Goal: Task Accomplishment & Management: Manage account settings

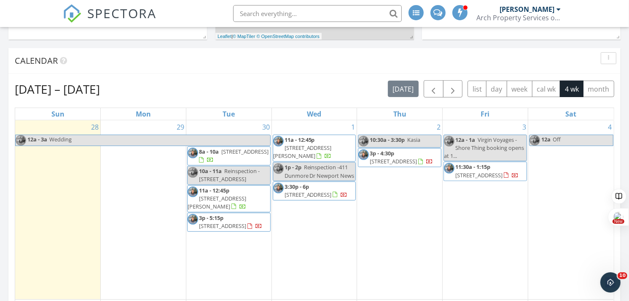
scroll to position [349, 0]
click at [271, 14] on input "text" at bounding box center [317, 13] width 169 height 17
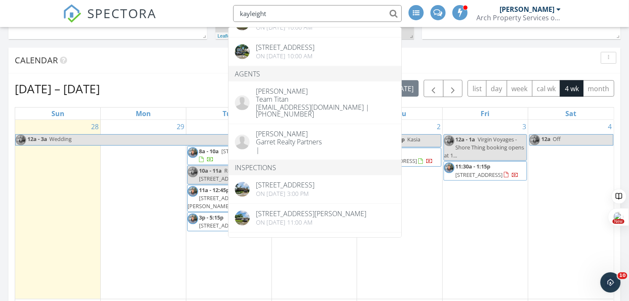
scroll to position [0, 0]
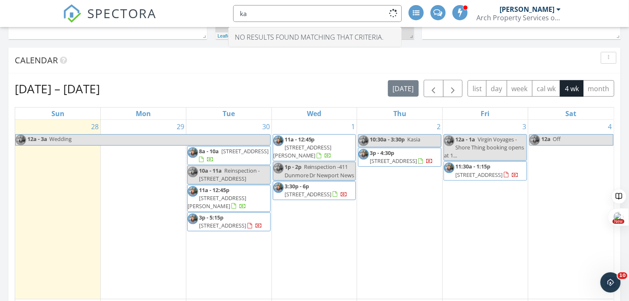
type input "k"
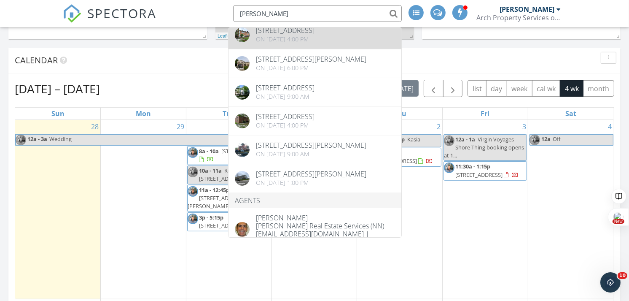
scroll to position [108, 0]
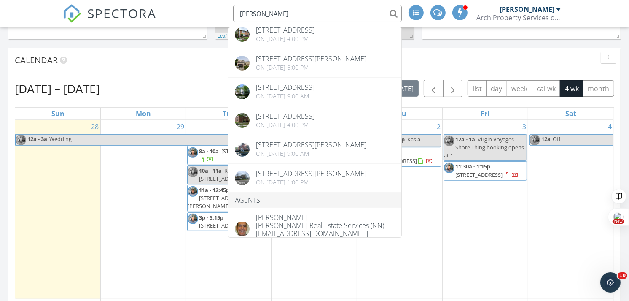
drag, startPoint x: 272, startPoint y: 14, endPoint x: 203, endPoint y: 11, distance: 69.7
click at [203, 11] on div "SPECTORA howard Inspections 3 Kaleigh Court, Hampton, VA 23666 On 09/08/2025 at…" at bounding box center [315, 13] width 504 height 27
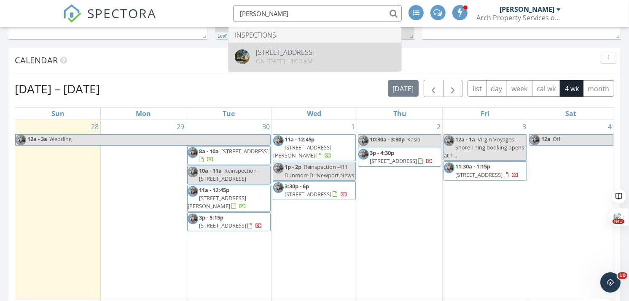
type input "pilar"
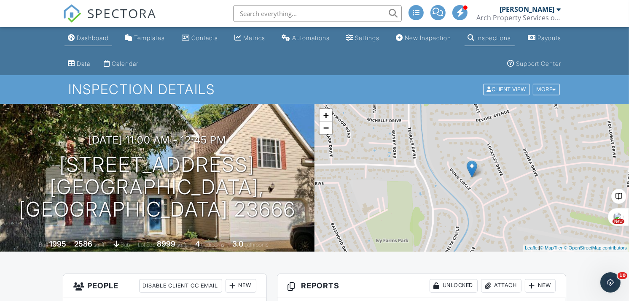
click at [93, 37] on div "Dashboard" at bounding box center [93, 37] width 32 height 7
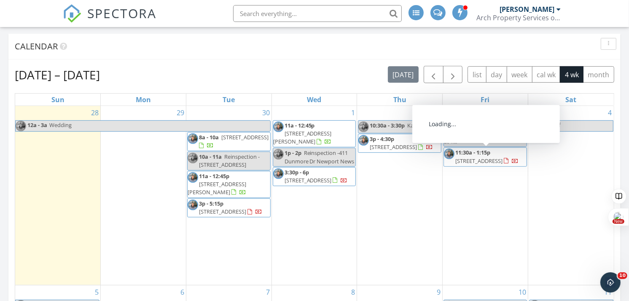
scroll to position [364, 0]
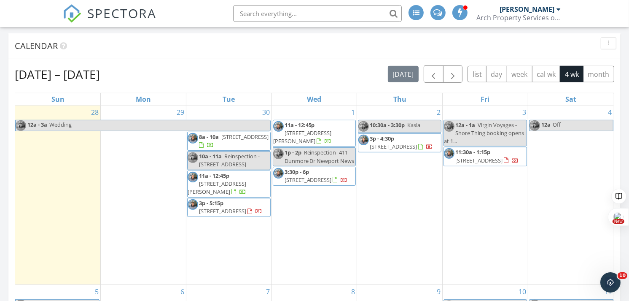
click at [474, 195] on div "3 12a - 1a Virgin Voyages - Shore Thing booking opens at 1... 11:30a - 1:15p 16…" at bounding box center [485, 194] width 85 height 179
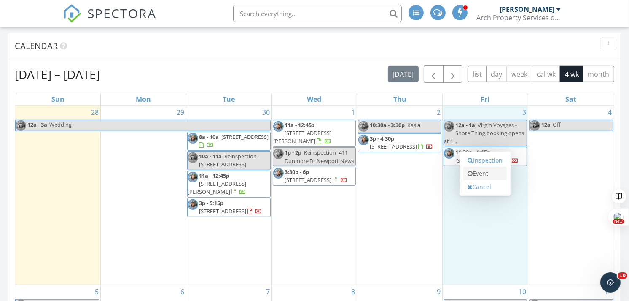
click at [482, 171] on link "Event" at bounding box center [484, 173] width 43 height 13
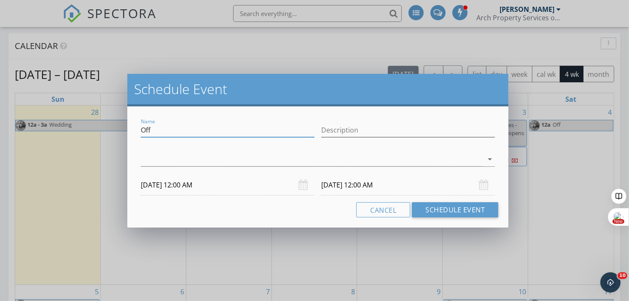
click at [125, 121] on div "Schedule Event Name Off Description arrow_drop_down 10/03/2025 12:00 AM 10/04/2…" at bounding box center [314, 150] width 629 height 301
type input "jesse"
click at [145, 163] on div at bounding box center [312, 159] width 343 height 14
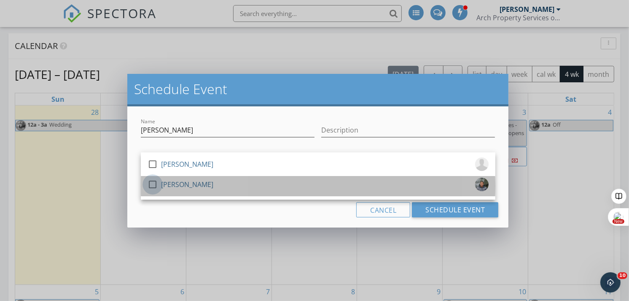
click at [152, 184] on div at bounding box center [152, 184] width 14 height 14
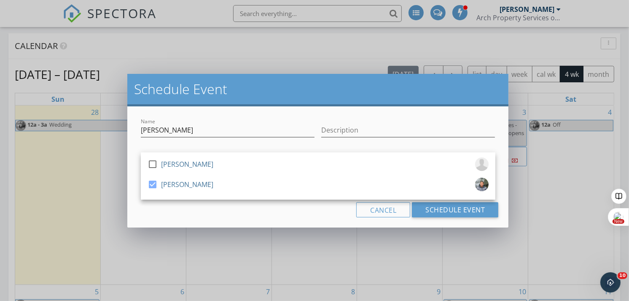
click at [267, 211] on div "Cancel Schedule Event" at bounding box center [317, 209] width 361 height 15
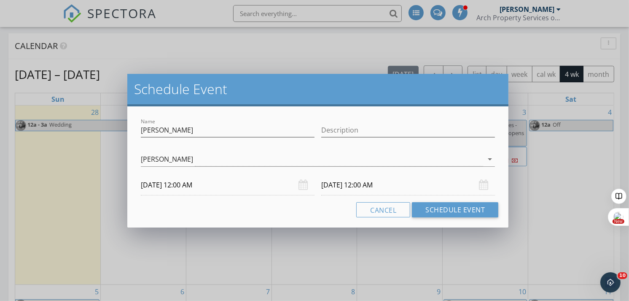
click at [218, 180] on input "10/03/2025 12:00 AM" at bounding box center [228, 185] width 174 height 21
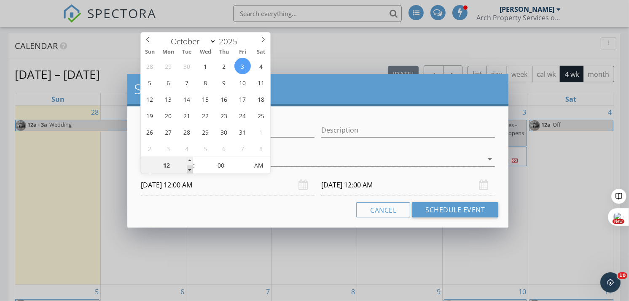
type input "11"
type input "10/03/2025 11:00 PM"
click at [189, 169] on span at bounding box center [190, 169] width 6 height 8
type input "10"
type input "10/03/2025 10:00 PM"
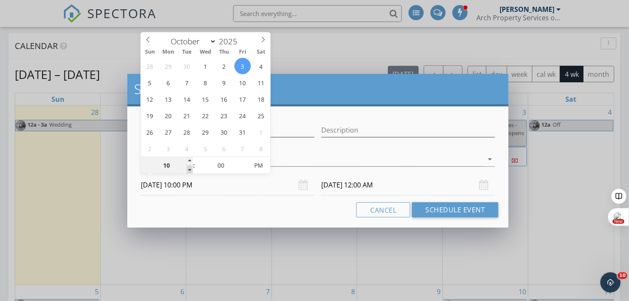
click at [189, 169] on span at bounding box center [190, 169] width 6 height 8
type input "10"
type input "10/04/2025 10:00 PM"
type input "09"
type input "10/03/2025 9:00 PM"
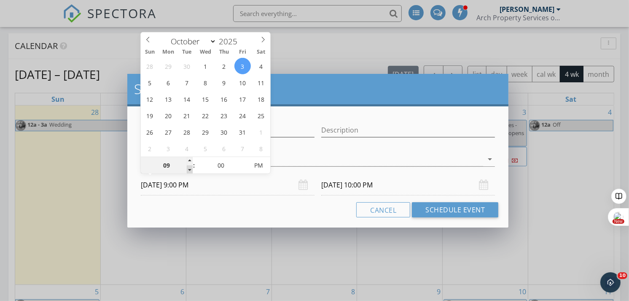
click at [189, 169] on span at bounding box center [190, 169] width 6 height 8
type input "08"
type input "10/03/2025 8:00 PM"
type input "08"
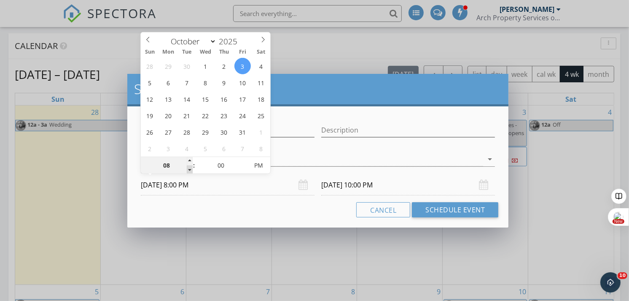
type input "10/04/2025 8:00 PM"
drag, startPoint x: 189, startPoint y: 169, endPoint x: 257, endPoint y: 164, distance: 68.9
click at [257, 164] on span "PM" at bounding box center [258, 165] width 23 height 17
type input "10/03/2025 8:00 AM"
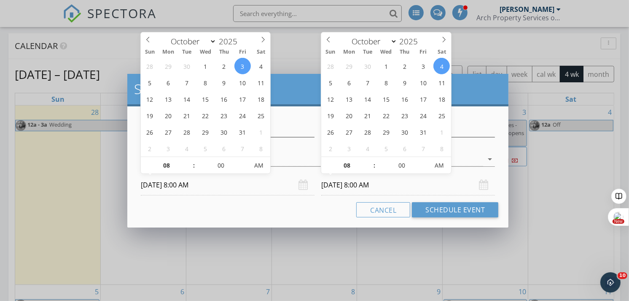
click at [363, 186] on input "10/04/2025 8:00 AM" at bounding box center [408, 185] width 174 height 21
type input "10/03/2025 8:00 AM"
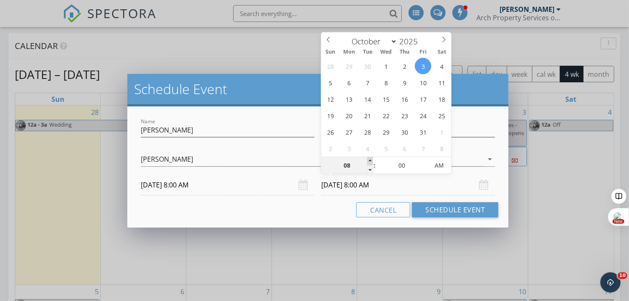
type input "09"
type input "10/03/2025 9:00 AM"
click at [370, 159] on span at bounding box center [370, 161] width 6 height 8
type input "10"
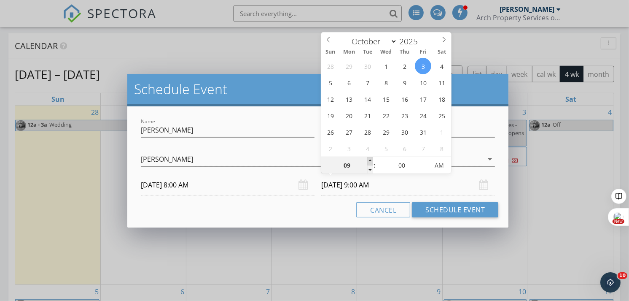
type input "10/03/2025 10:00 AM"
type input "11"
type input "10/03/2025 11:00 AM"
click at [370, 159] on span at bounding box center [370, 161] width 6 height 8
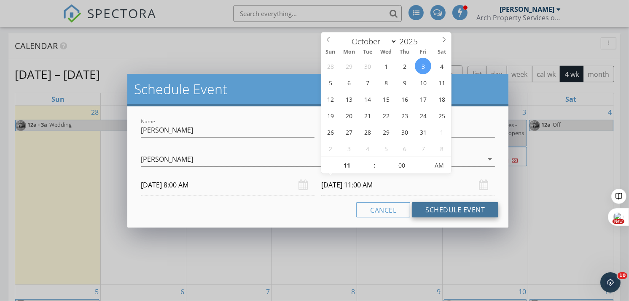
click at [436, 212] on button "Schedule Event" at bounding box center [455, 209] width 86 height 15
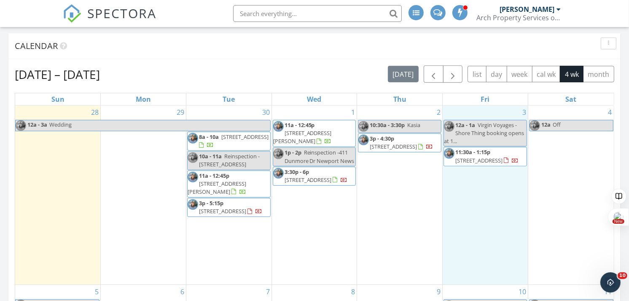
click at [482, 226] on div "3 12a - 1a Virgin Voyages - Shore Thing booking opens at 1... 11:30a - 1:15p 16…" at bounding box center [485, 194] width 85 height 179
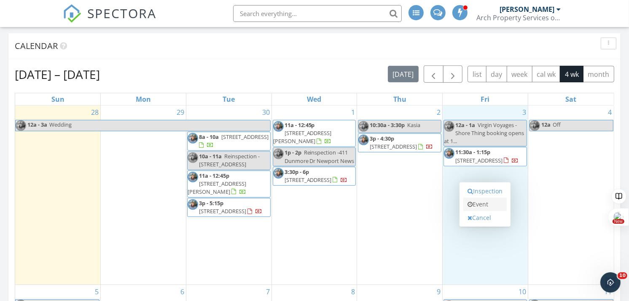
click at [483, 204] on link "Event" at bounding box center [484, 203] width 43 height 13
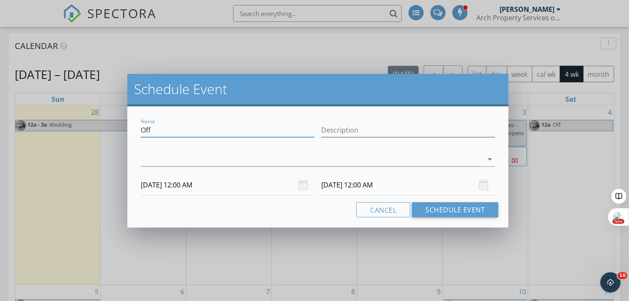
drag, startPoint x: 197, startPoint y: 133, endPoint x: 124, endPoint y: 134, distance: 73.8
click at [124, 134] on div "Schedule Event Name Off Description arrow_drop_down 10/03/2025 12:00 AM 10/04/2…" at bounding box center [314, 150] width 629 height 301
type input "Jesse"
click at [151, 160] on div at bounding box center [312, 159] width 343 height 14
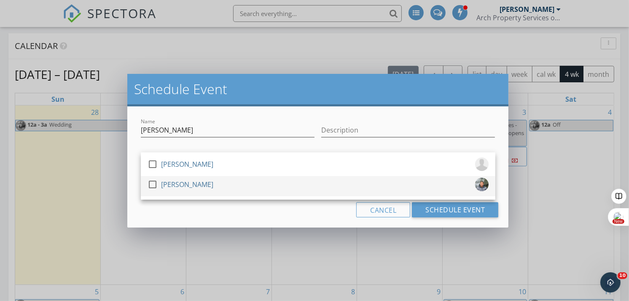
click at [153, 183] on div at bounding box center [152, 184] width 14 height 14
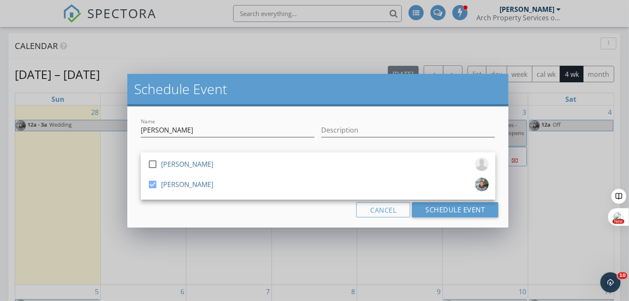
click at [173, 210] on div "Cancel Schedule Event" at bounding box center [317, 209] width 361 height 15
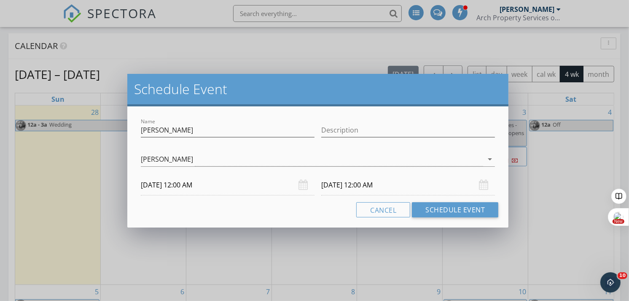
click at [178, 187] on input "10/03/2025 12:00 AM" at bounding box center [228, 185] width 174 height 21
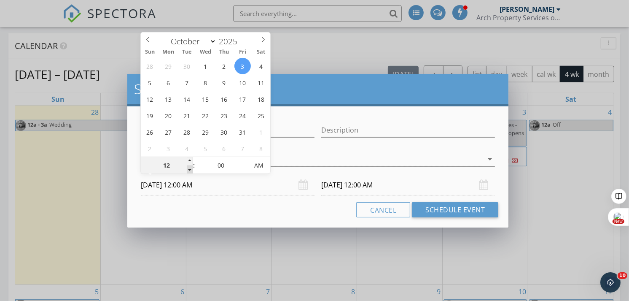
type input "11"
type input "10/03/2025 11:00 PM"
click at [189, 170] on span at bounding box center [190, 169] width 6 height 8
type input "10"
type input "10/03/2025 10:00 PM"
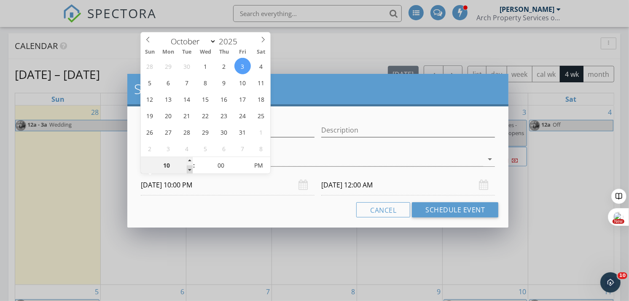
click at [189, 170] on span at bounding box center [190, 169] width 6 height 8
type input "10/04/2025 10:00 PM"
click at [189, 170] on span at bounding box center [190, 169] width 6 height 8
type input "09"
type input "10/03/2025 9:00 PM"
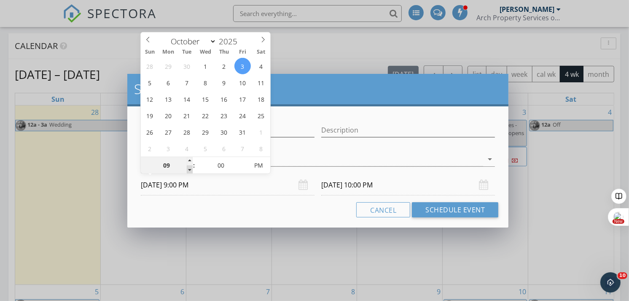
type input "08"
type input "10/03/2025 8:00 PM"
click at [189, 170] on span at bounding box center [190, 169] width 6 height 8
type input "10/04/2025 8:00 PM"
click at [259, 167] on span "PM" at bounding box center [258, 165] width 23 height 17
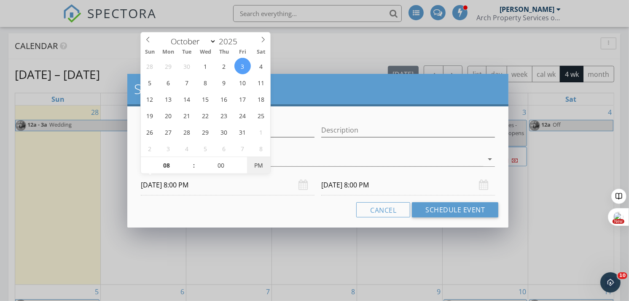
type input "10/03/2025 8:00 AM"
click at [353, 188] on input "10/04/2025 8:00 AM" at bounding box center [408, 185] width 174 height 21
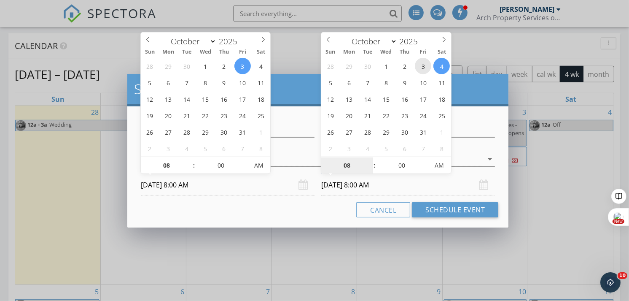
type input "10/03/2025 8:00 AM"
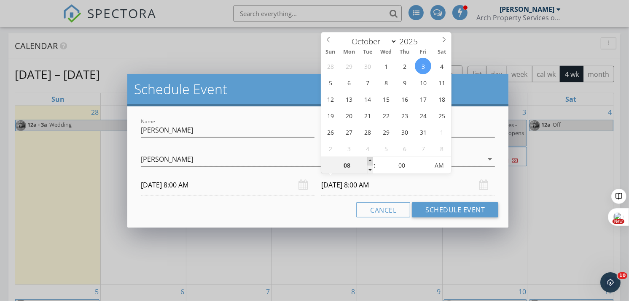
type input "09"
type input "10/03/2025 9:00 AM"
click at [369, 160] on span at bounding box center [370, 161] width 6 height 8
type input "10"
type input "10/03/2025 10:00 AM"
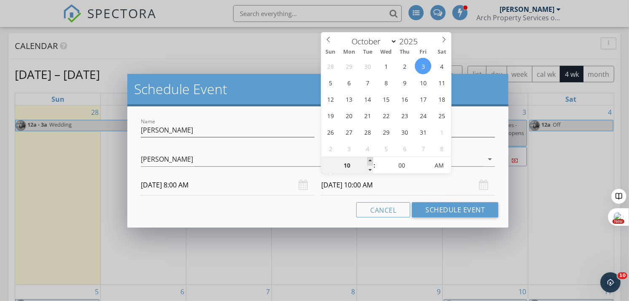
click at [369, 160] on span at bounding box center [370, 161] width 6 height 8
type input "11"
type input "10/03/2025 11:00 AM"
click at [369, 160] on span at bounding box center [370, 161] width 6 height 8
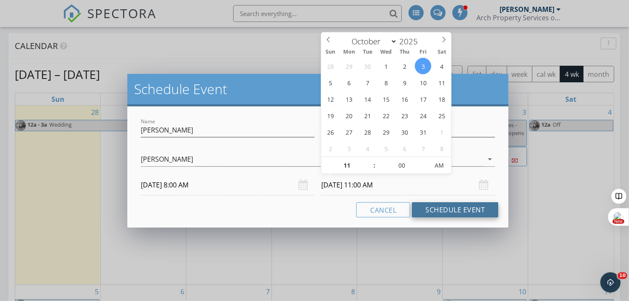
click at [439, 209] on button "Schedule Event" at bounding box center [455, 209] width 86 height 15
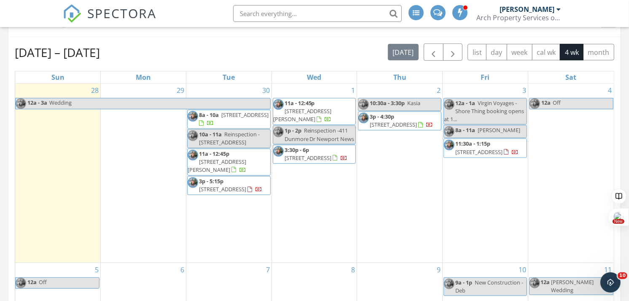
scroll to position [388, 0]
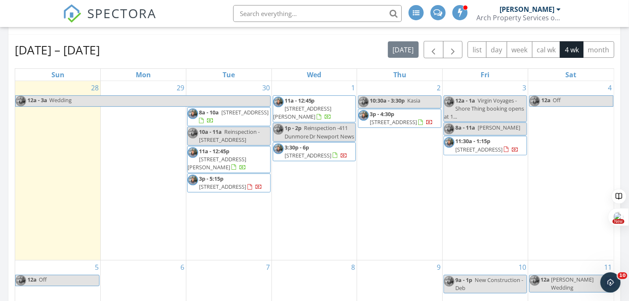
click at [231, 114] on span "5006 High Street, Portsmouth 23703" at bounding box center [244, 112] width 47 height 8
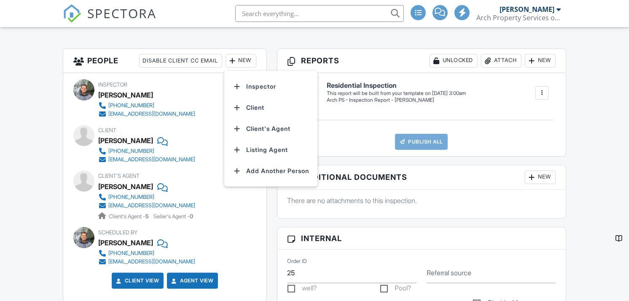
click at [262, 84] on li "Inspector" at bounding box center [270, 86] width 83 height 21
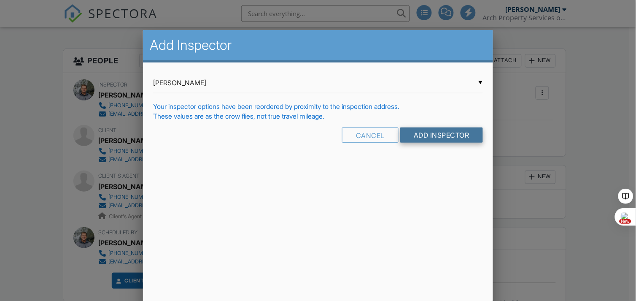
click at [432, 137] on input "Add Inspector" at bounding box center [441, 134] width 83 height 15
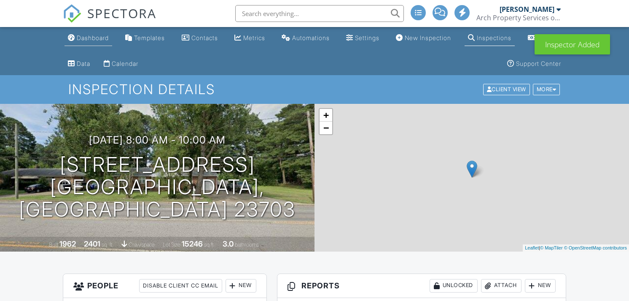
click at [87, 39] on div "Dashboard" at bounding box center [93, 37] width 32 height 7
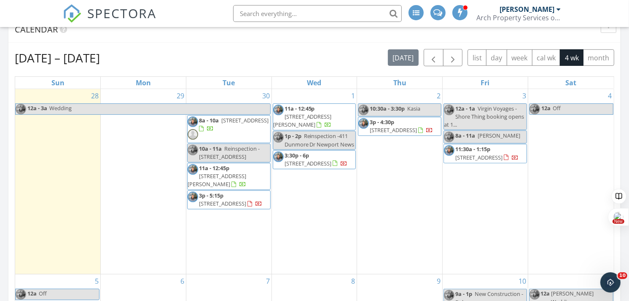
scroll to position [380, 0]
click at [222, 176] on span "8 Woody Circle, Hampton 23669" at bounding box center [217, 180] width 59 height 16
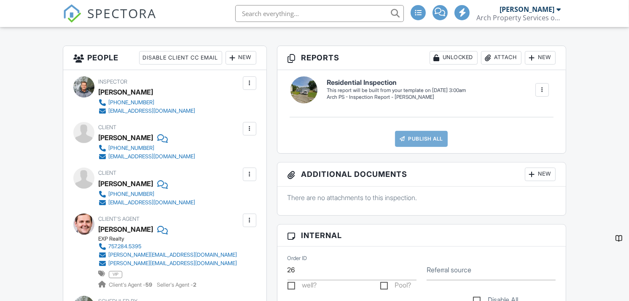
scroll to position [227, 0]
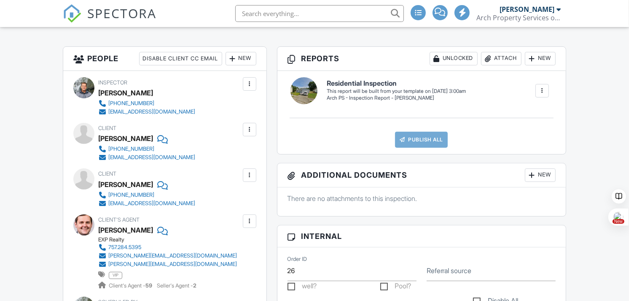
click at [242, 57] on div "New" at bounding box center [241, 58] width 31 height 13
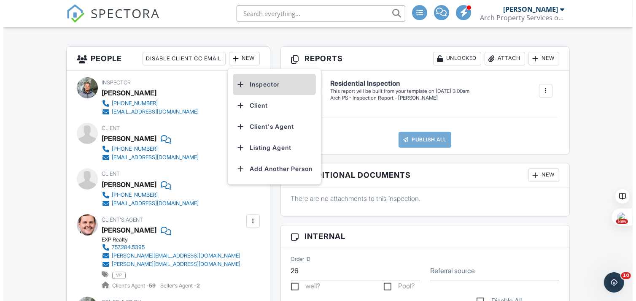
scroll to position [0, 0]
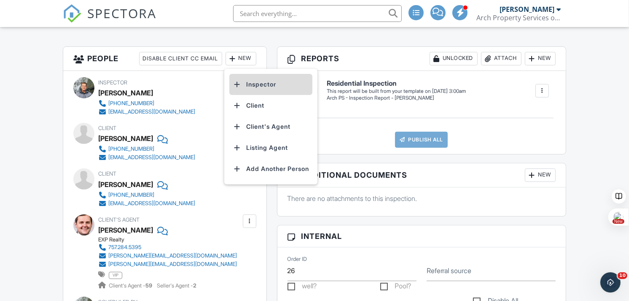
click at [256, 83] on li "Inspector" at bounding box center [270, 84] width 83 height 21
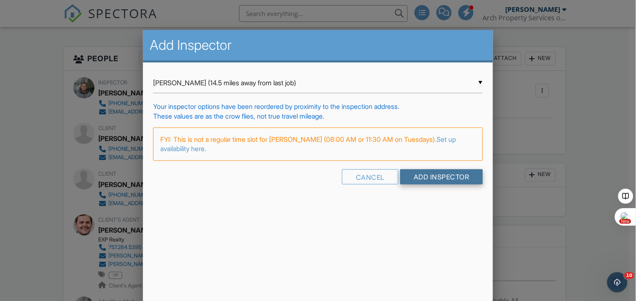
click at [433, 176] on input "Add Inspector" at bounding box center [441, 176] width 83 height 15
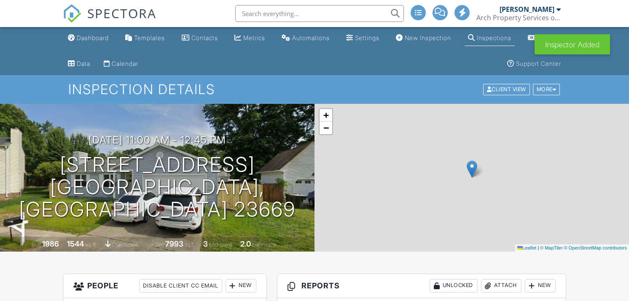
click at [92, 37] on div "Dashboard" at bounding box center [93, 37] width 32 height 7
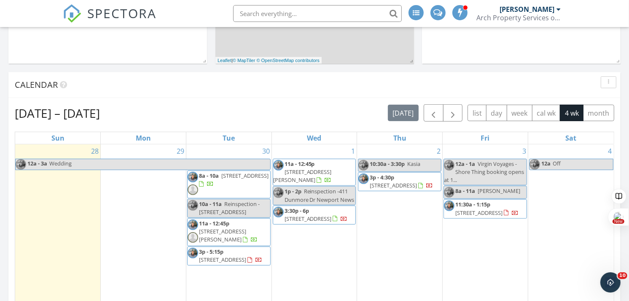
scroll to position [326, 0]
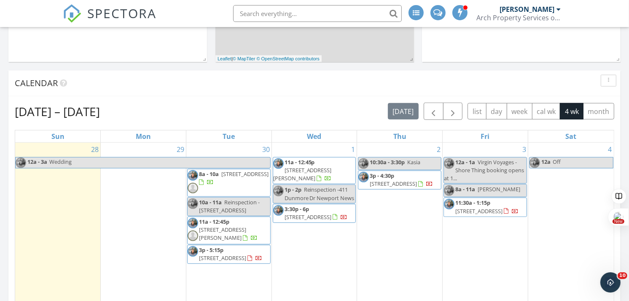
click at [222, 258] on span "806 Queensbury Ln , Williamsburg 23185" at bounding box center [222, 258] width 47 height 8
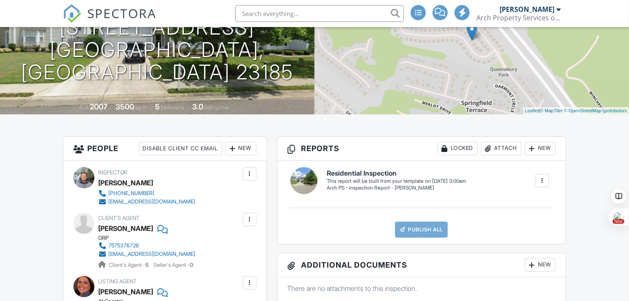
scroll to position [179, 0]
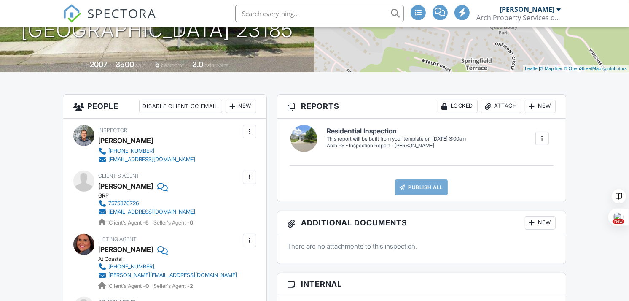
click at [243, 104] on div "New" at bounding box center [241, 106] width 31 height 13
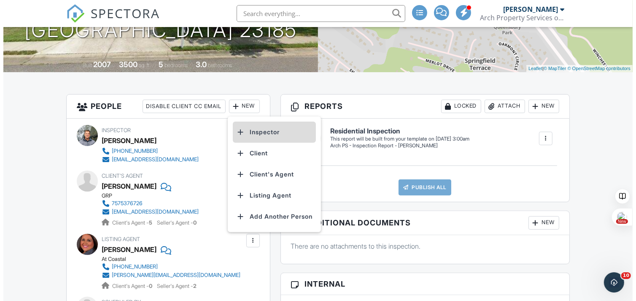
scroll to position [0, 0]
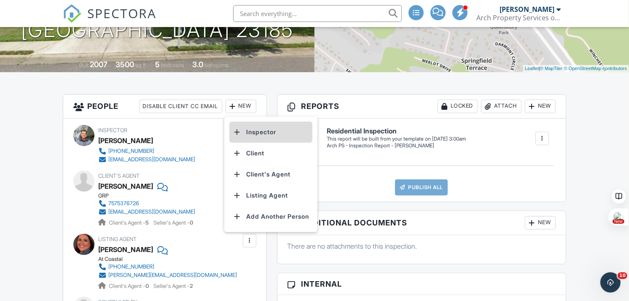
click at [258, 132] on li "Inspector" at bounding box center [270, 131] width 83 height 21
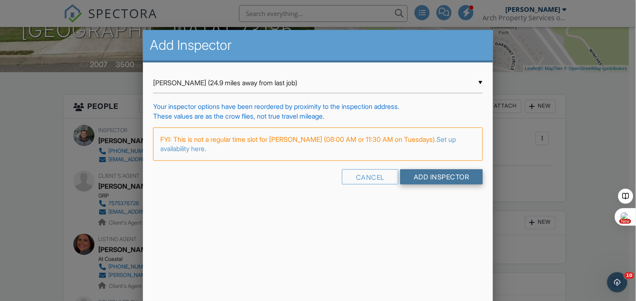
click at [428, 175] on input "Add Inspector" at bounding box center [441, 176] width 83 height 15
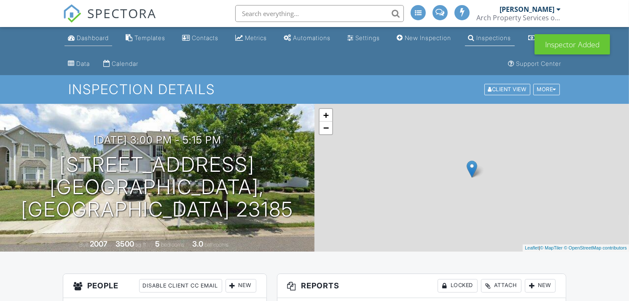
click at [87, 38] on div "Dashboard" at bounding box center [93, 37] width 32 height 7
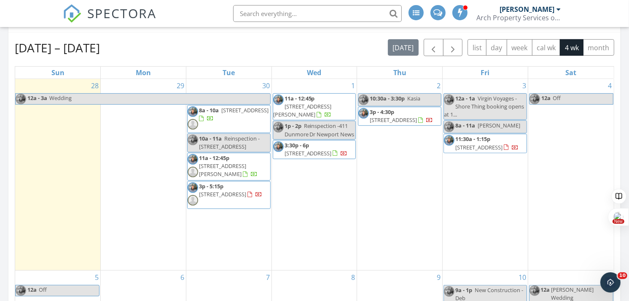
scroll to position [389, 0]
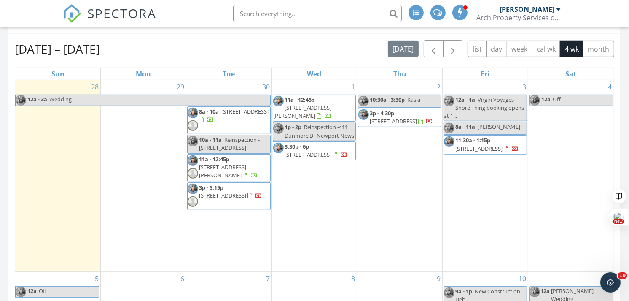
click at [316, 103] on span "11a - 12:45p [STREET_ADDRESS][PERSON_NAME]" at bounding box center [314, 108] width 83 height 25
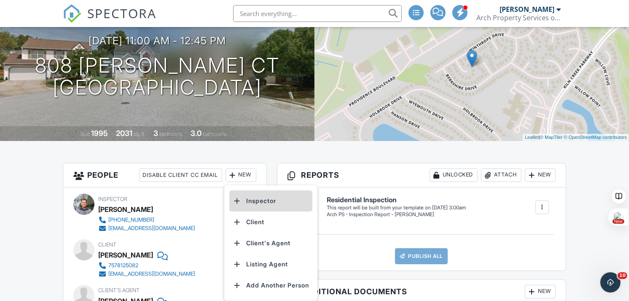
click at [262, 199] on li "Inspector" at bounding box center [270, 200] width 83 height 21
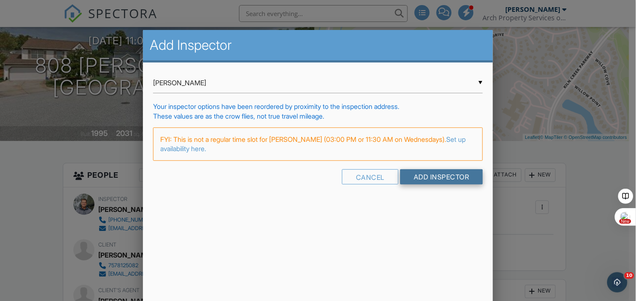
click at [434, 174] on input "Add Inspector" at bounding box center [441, 176] width 83 height 15
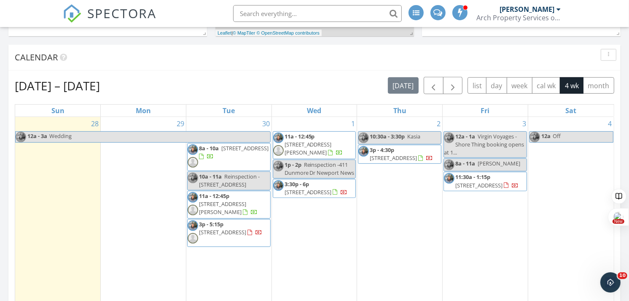
scroll to position [353, 0]
click at [313, 189] on span "[STREET_ADDRESS]" at bounding box center [308, 192] width 47 height 8
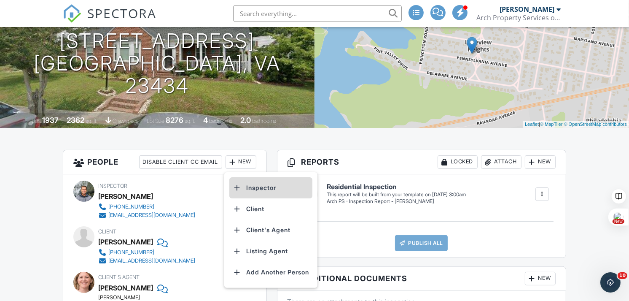
click at [259, 186] on li "Inspector" at bounding box center [270, 187] width 83 height 21
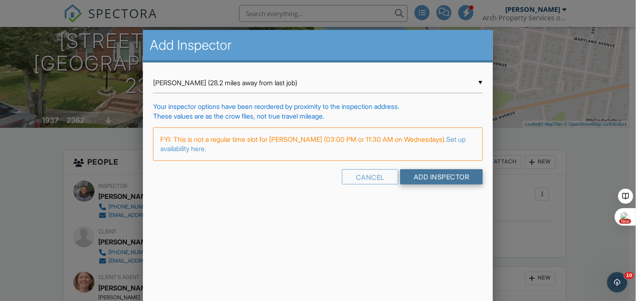
click at [429, 176] on input "Add Inspector" at bounding box center [441, 176] width 83 height 15
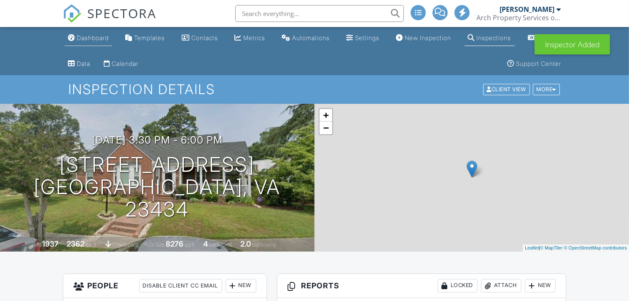
click at [93, 38] on div "Dashboard" at bounding box center [93, 37] width 32 height 7
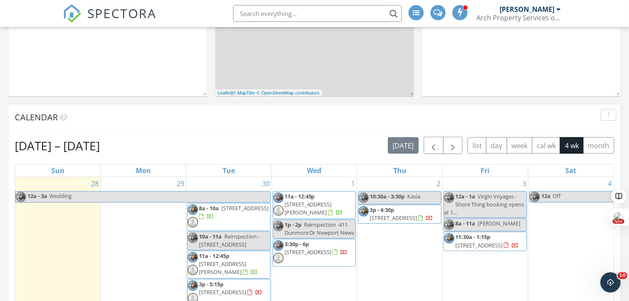
scroll to position [293, 0]
click at [407, 216] on span "[STREET_ADDRESS]" at bounding box center [393, 217] width 47 height 8
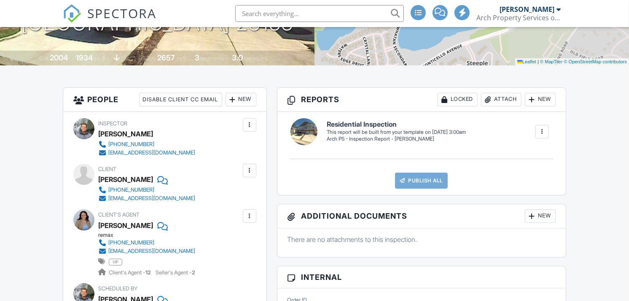
scroll to position [186, 0]
click at [241, 100] on div "New" at bounding box center [241, 99] width 31 height 13
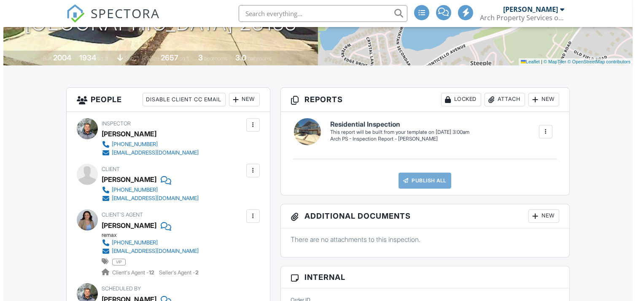
scroll to position [0, 0]
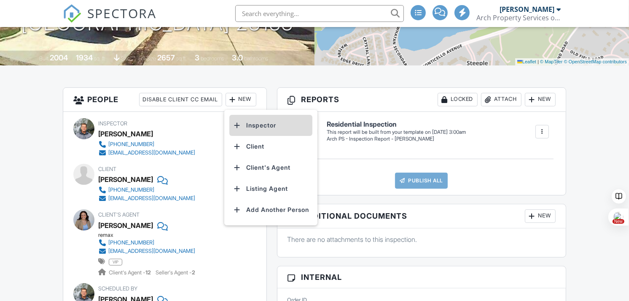
click at [260, 123] on li "Inspector" at bounding box center [270, 125] width 83 height 21
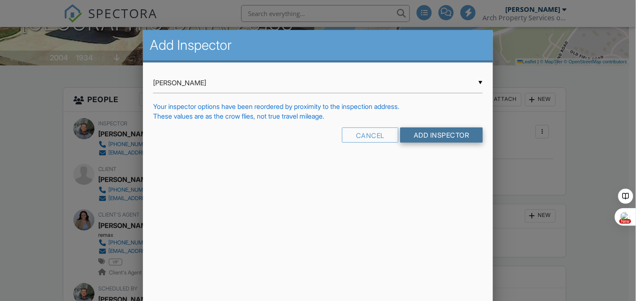
click at [434, 108] on div "Your inspector options have been reordered by proximity to the inspection addre…" at bounding box center [317, 106] width 329 height 9
click at [436, 132] on input "Add Inspector" at bounding box center [441, 134] width 83 height 15
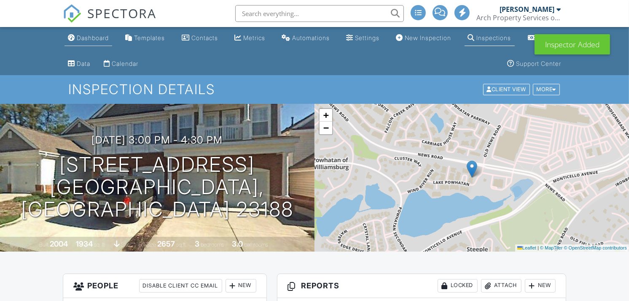
click at [91, 38] on div "Dashboard" at bounding box center [93, 37] width 32 height 7
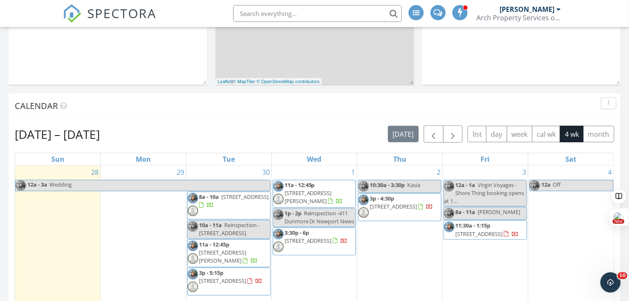
scroll to position [304, 0]
click at [488, 234] on span "1653 Skiffes Creek Circle, Williamsburg 23185" at bounding box center [478, 233] width 47 height 8
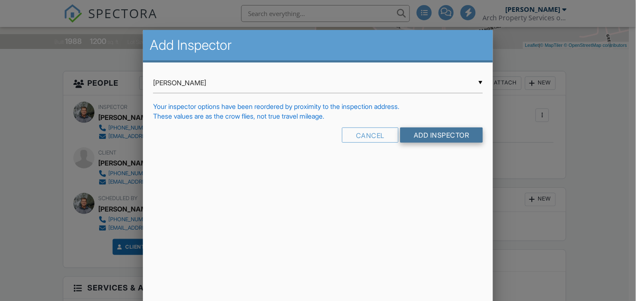
scroll to position [202, 0]
click at [431, 136] on input "Add Inspector" at bounding box center [441, 134] width 83 height 15
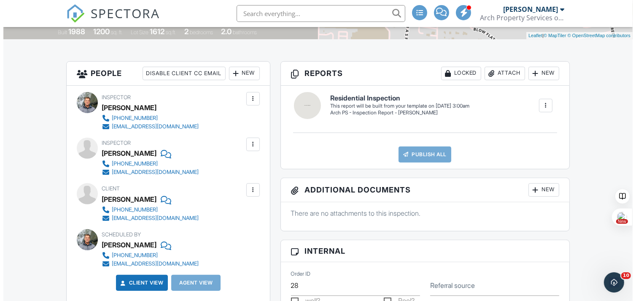
scroll to position [212, 0]
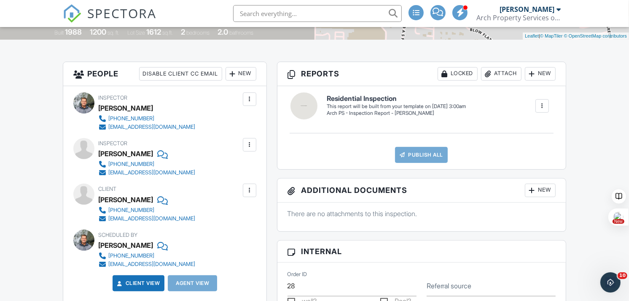
click at [242, 69] on div "New" at bounding box center [241, 73] width 31 height 13
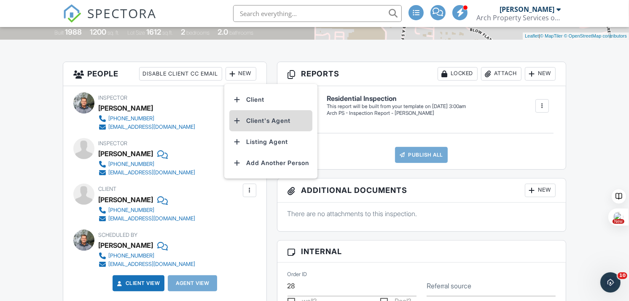
click at [255, 120] on li "Client's Agent" at bounding box center [270, 120] width 83 height 21
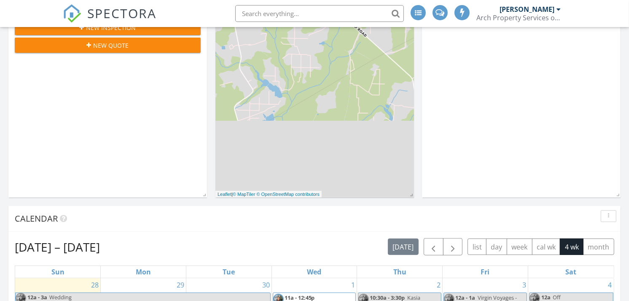
scroll to position [191, 0]
click at [428, 247] on span "button" at bounding box center [433, 246] width 10 height 10
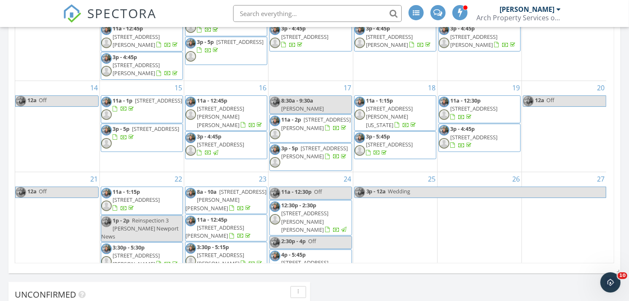
scroll to position [0, 0]
click at [244, 251] on span "13556 White Meadow Road, Boykins 23827" at bounding box center [220, 259] width 47 height 16
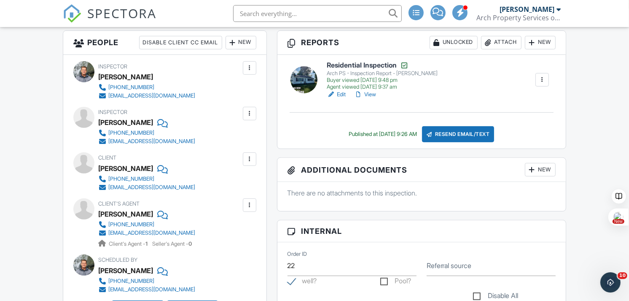
scroll to position [243, 0]
